Goal: Task Accomplishment & Management: Manage account settings

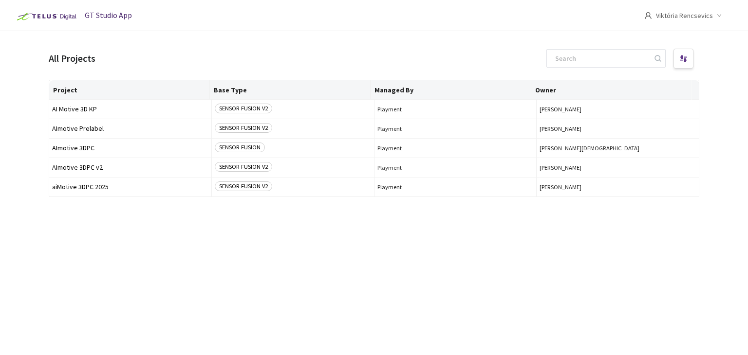
click at [109, 17] on span "GT Studio App" at bounding box center [108, 15] width 47 height 10
click at [681, 18] on span "Viktória Rencsevics" at bounding box center [684, 15] width 57 height 31
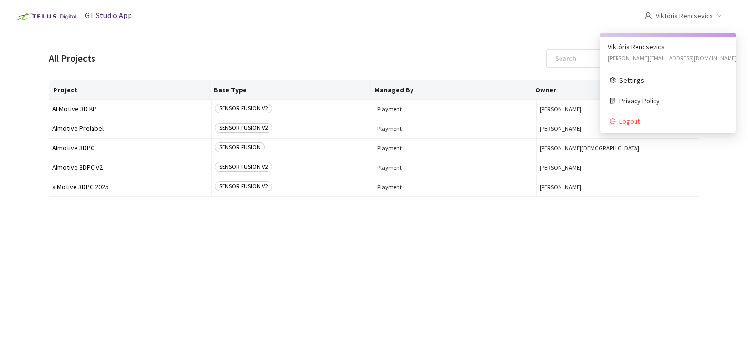
click at [681, 18] on span "Viktória Rencsevics" at bounding box center [684, 15] width 57 height 31
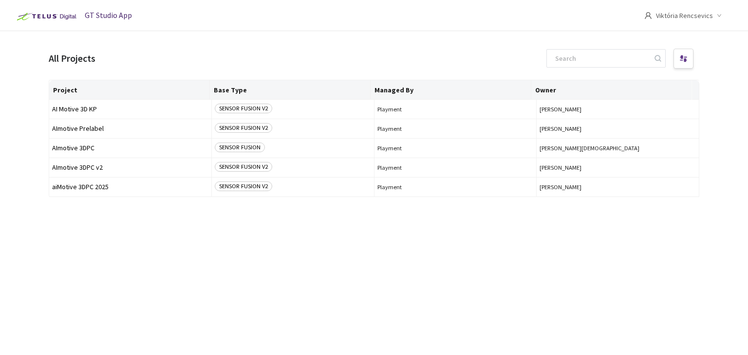
click at [676, 15] on span "Viktória Rencsevics" at bounding box center [684, 15] width 57 height 31
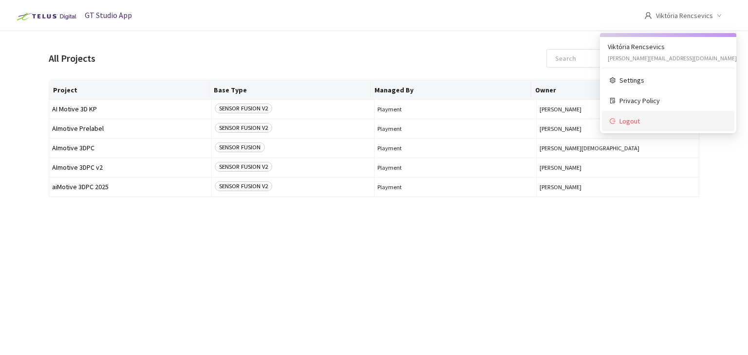
click at [626, 117] on span "Logout" at bounding box center [672, 121] width 107 height 11
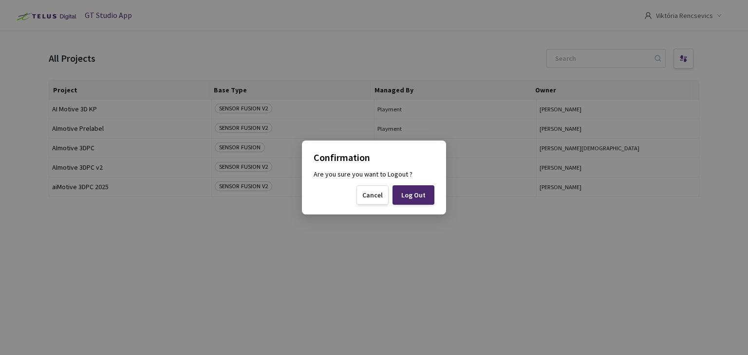
click at [420, 187] on div "Log Out" at bounding box center [413, 194] width 42 height 19
